Goal: Transaction & Acquisition: Purchase product/service

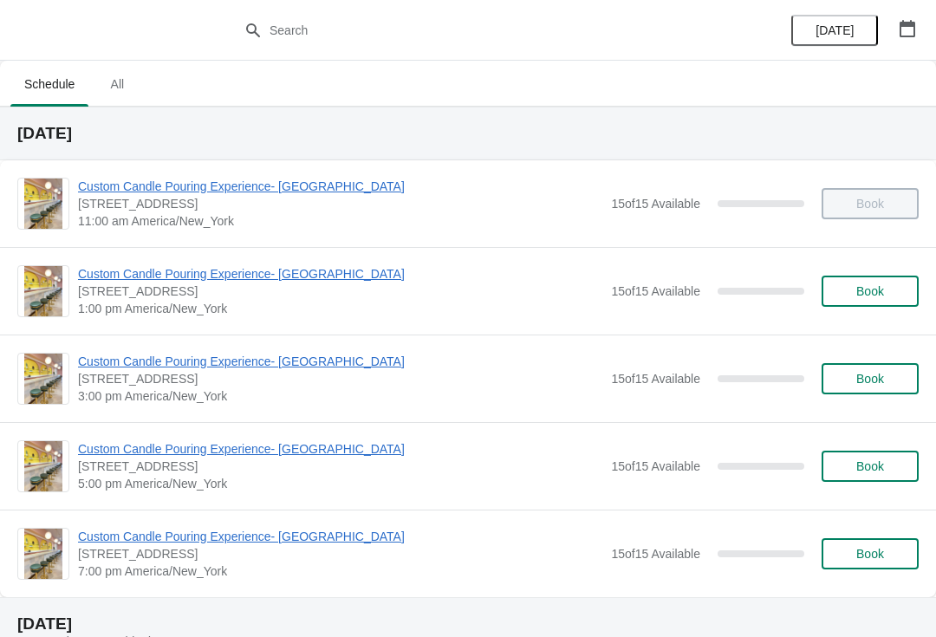
click at [901, 284] on span "Book" at bounding box center [871, 291] width 66 height 14
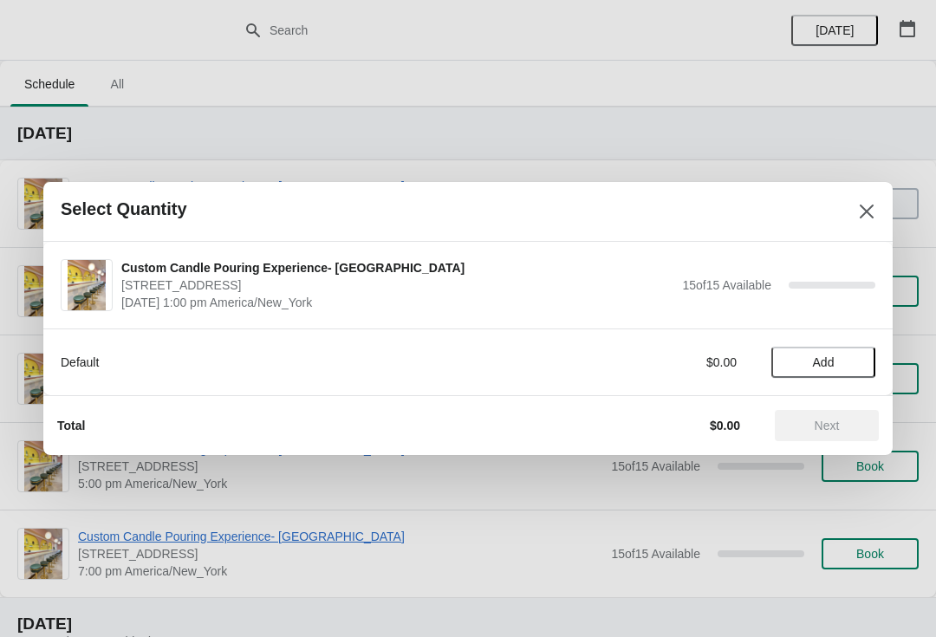
click at [845, 359] on span "Add" at bounding box center [823, 362] width 73 height 14
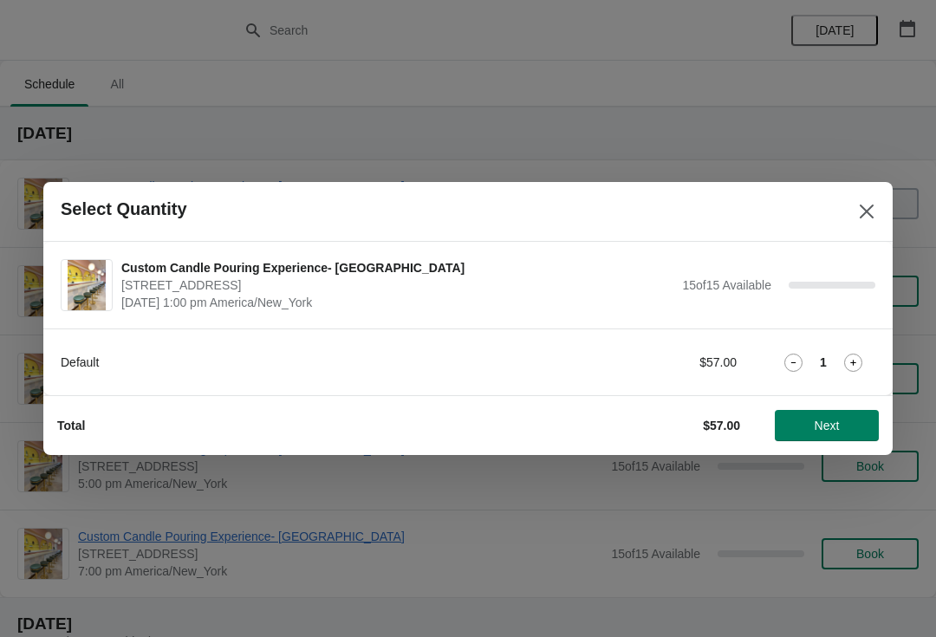
click at [855, 362] on icon at bounding box center [854, 363] width 6 height 6
click at [838, 427] on span "Next" at bounding box center [827, 426] width 25 height 14
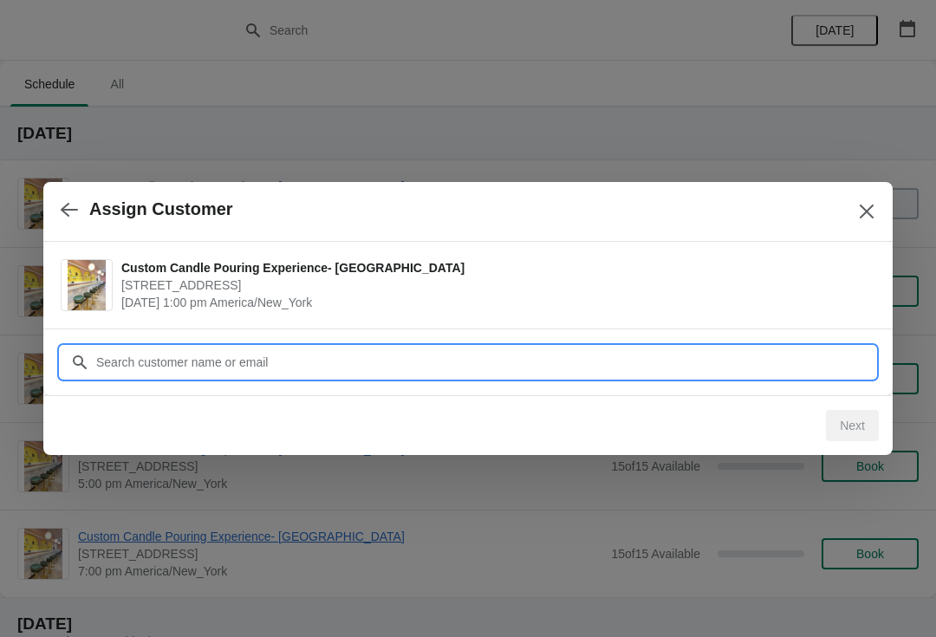
click at [828, 362] on input "Customer" at bounding box center [485, 362] width 780 height 31
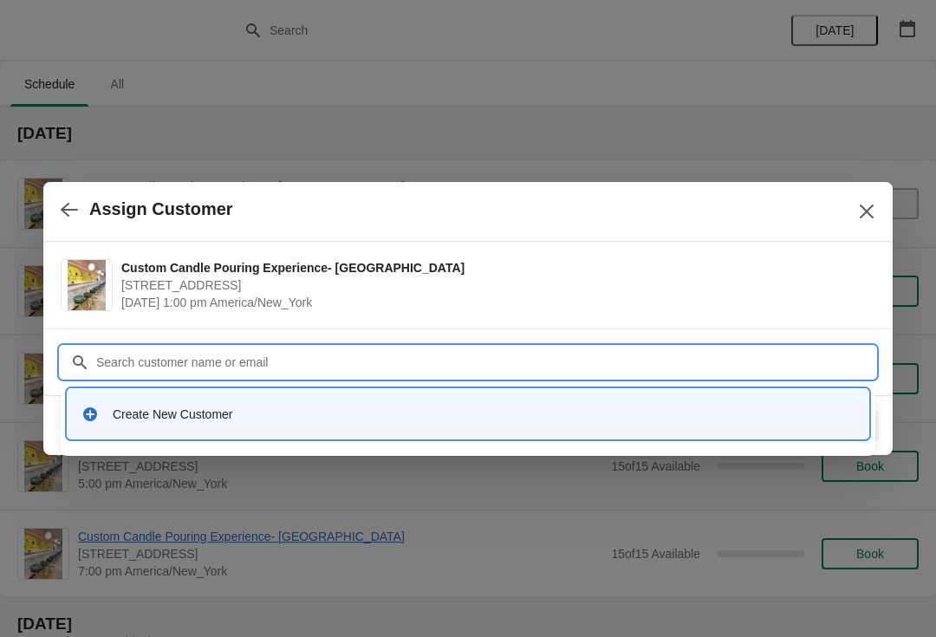
type input "S"
click at [594, 396] on div "Create New Customer" at bounding box center [468, 414] width 787 height 36
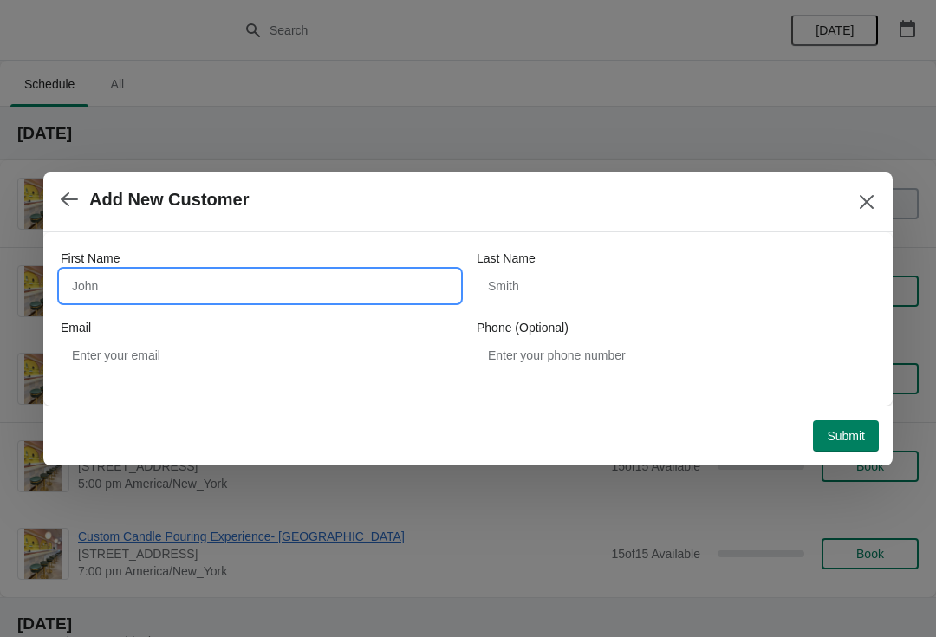
click at [147, 281] on input "First Name" at bounding box center [260, 286] width 399 height 31
type input "Steph"
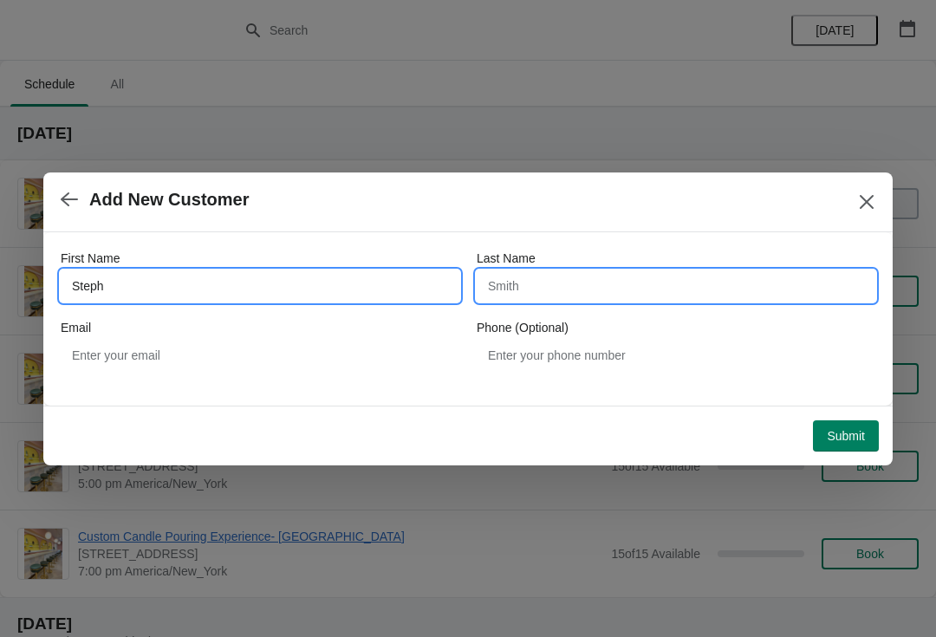
click at [628, 275] on input "Last Name" at bounding box center [676, 286] width 399 height 31
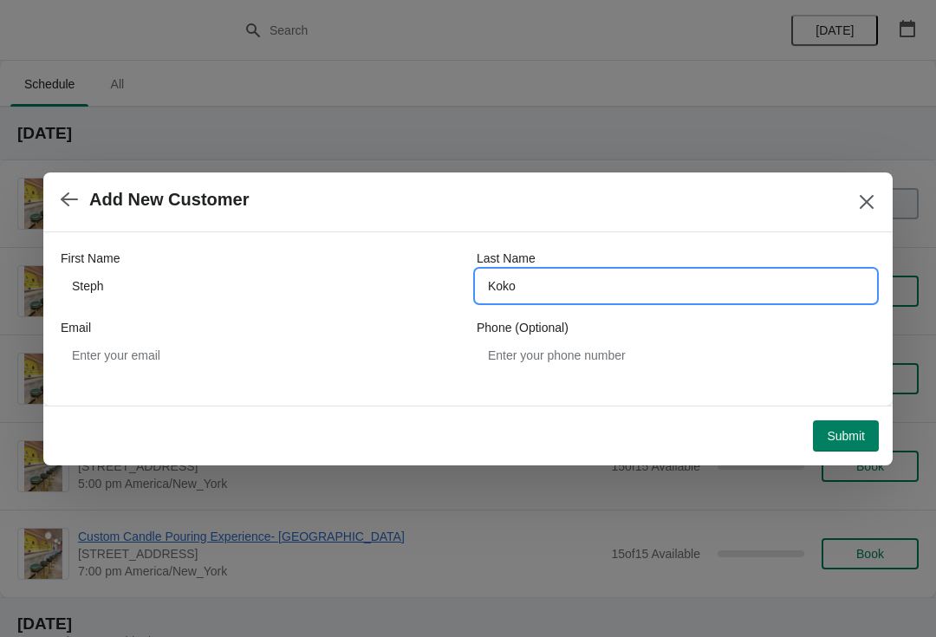
type input "Koko"
click at [839, 437] on span "Submit" at bounding box center [846, 436] width 38 height 14
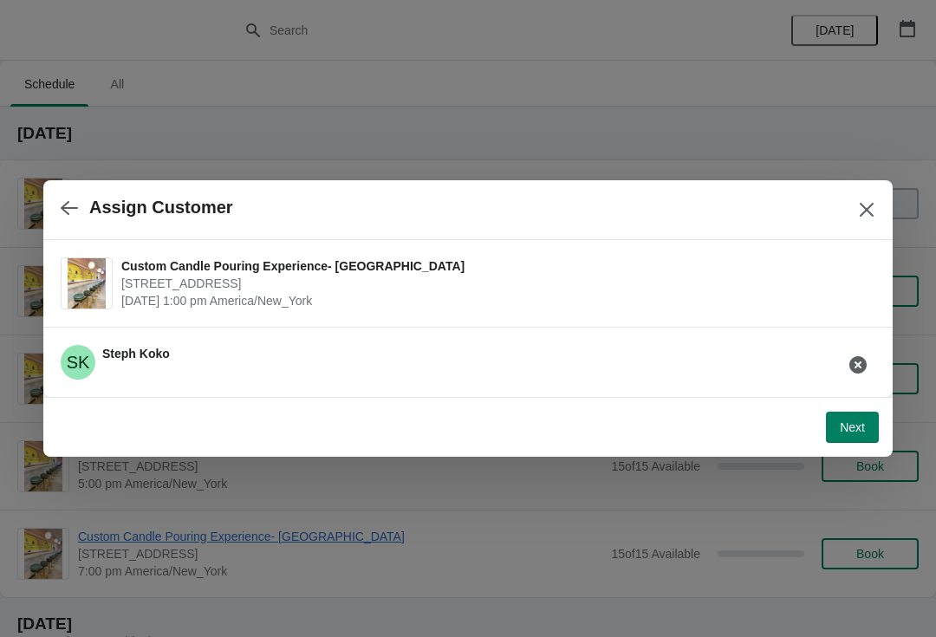
click at [860, 425] on span "Next" at bounding box center [852, 428] width 25 height 14
select select "Friend"
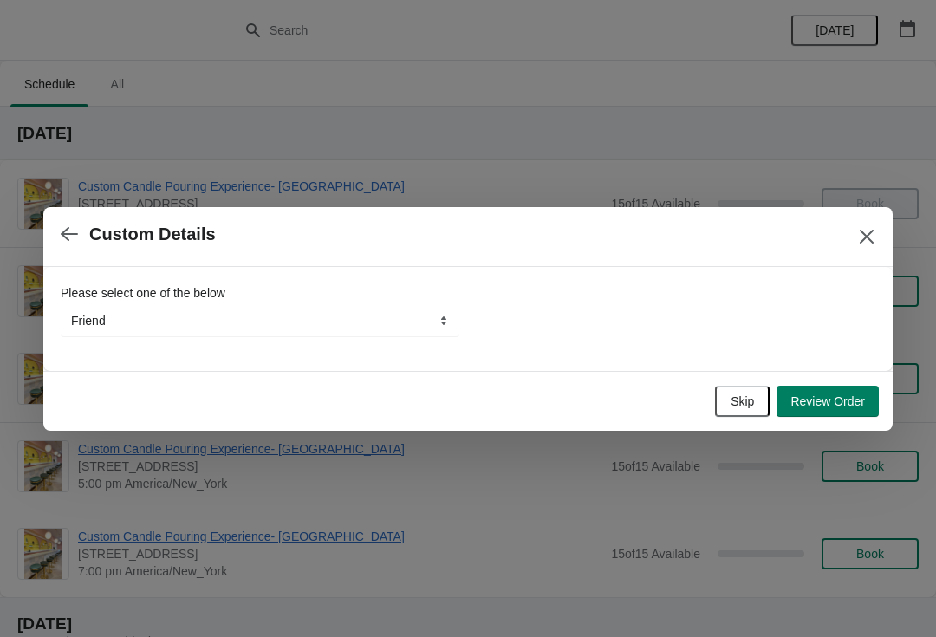
click at [851, 404] on span "Review Order" at bounding box center [828, 402] width 75 height 14
